Goal: Navigation & Orientation: Find specific page/section

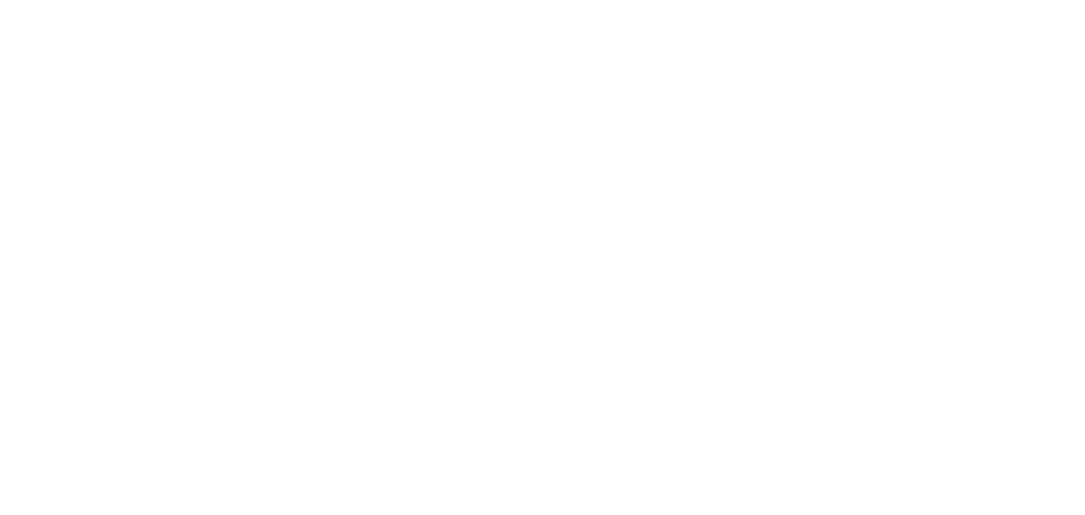
click at [45, 5] on html at bounding box center [542, 2] width 1085 height 5
